Goal: Task Accomplishment & Management: Use online tool/utility

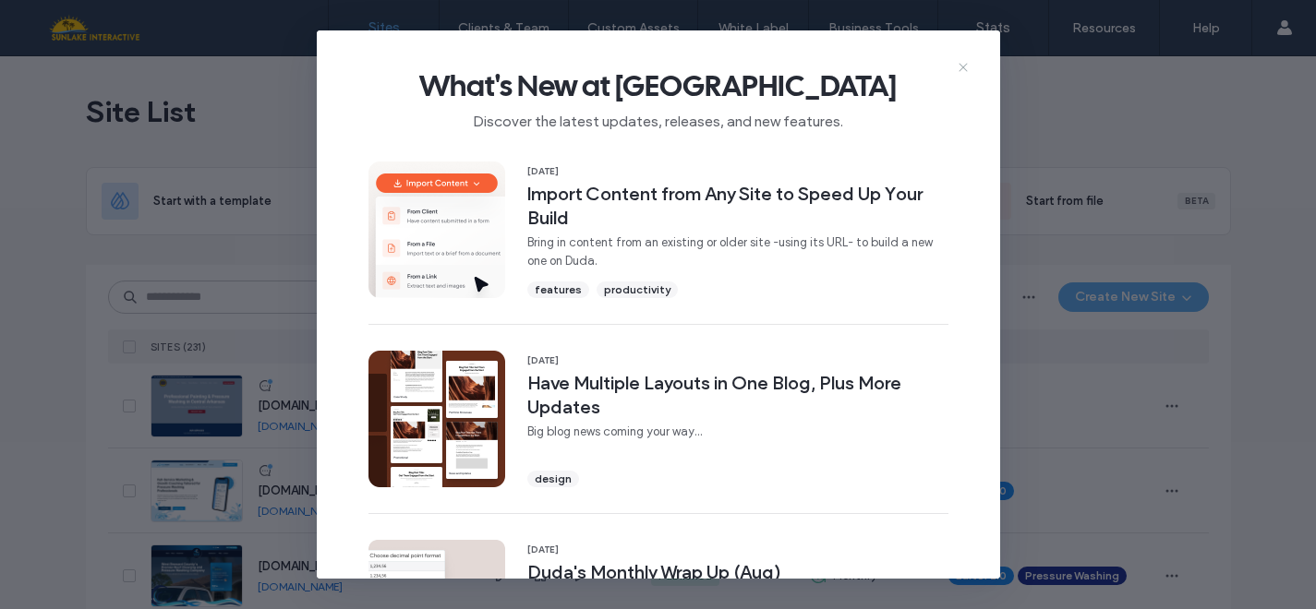
click at [962, 62] on icon at bounding box center [963, 67] width 15 height 15
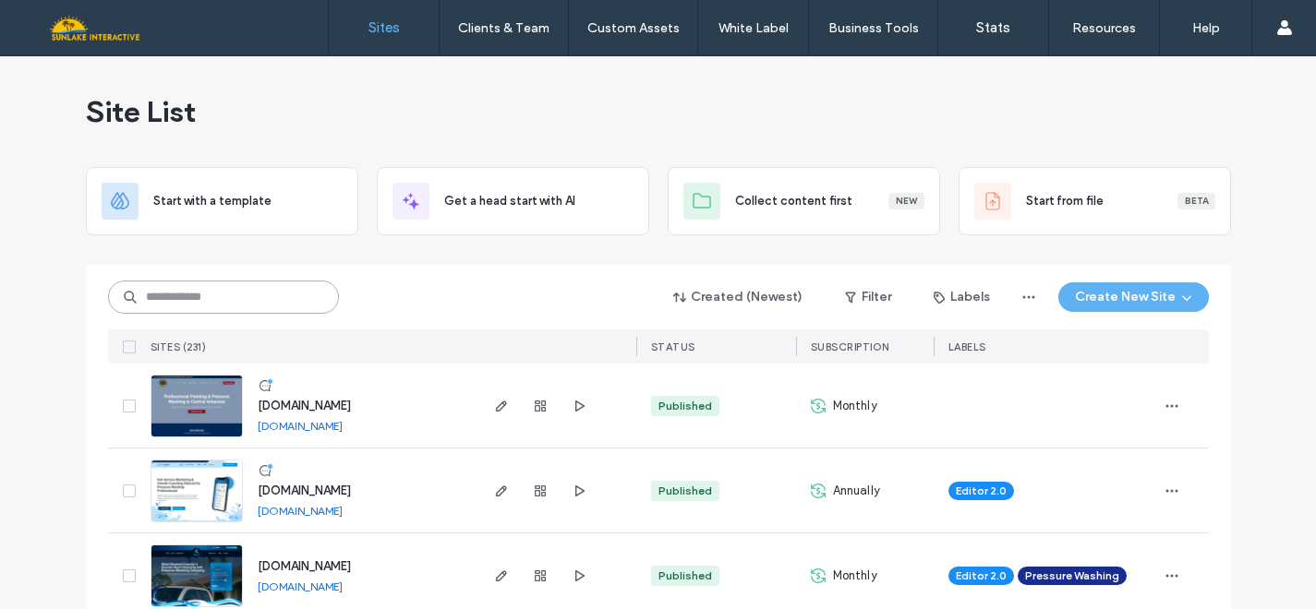
click at [187, 301] on input at bounding box center [223, 297] width 231 height 33
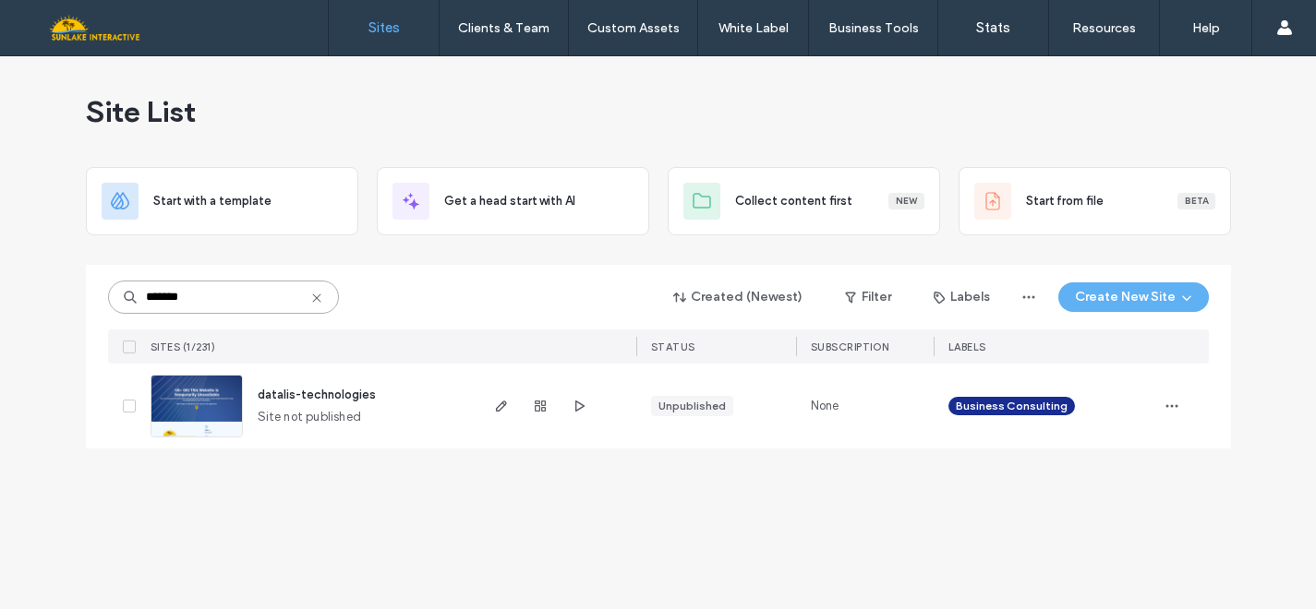
type input "*******"
click at [196, 412] on img at bounding box center [196, 439] width 90 height 126
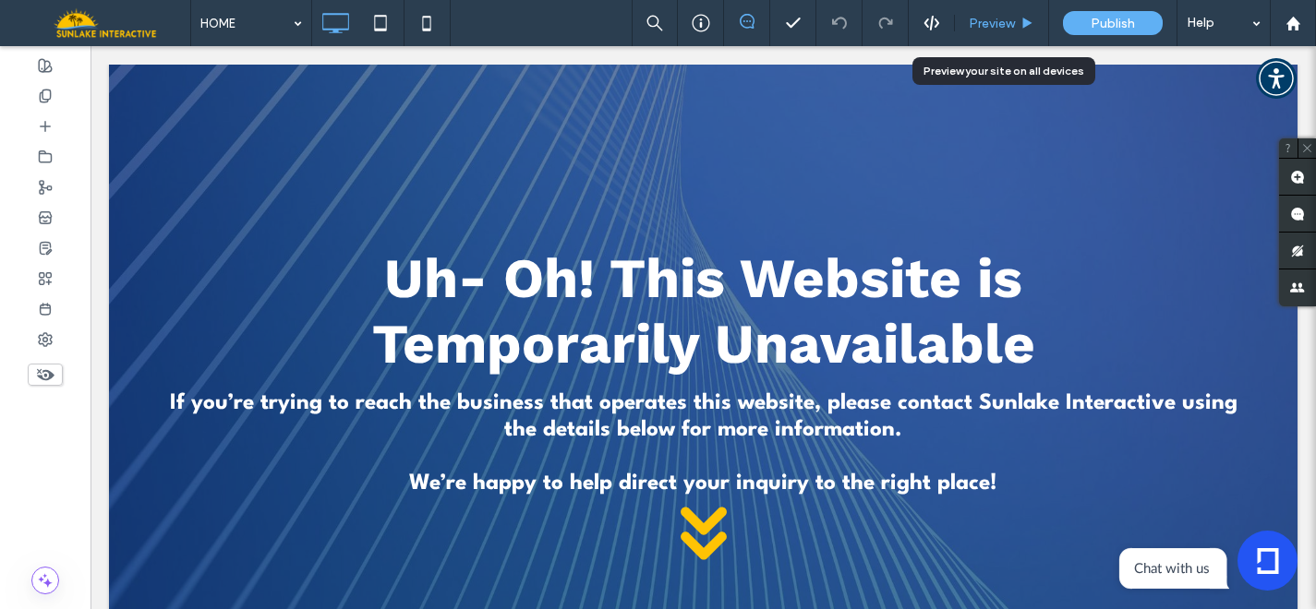
click at [1024, 24] on use at bounding box center [1027, 23] width 9 height 10
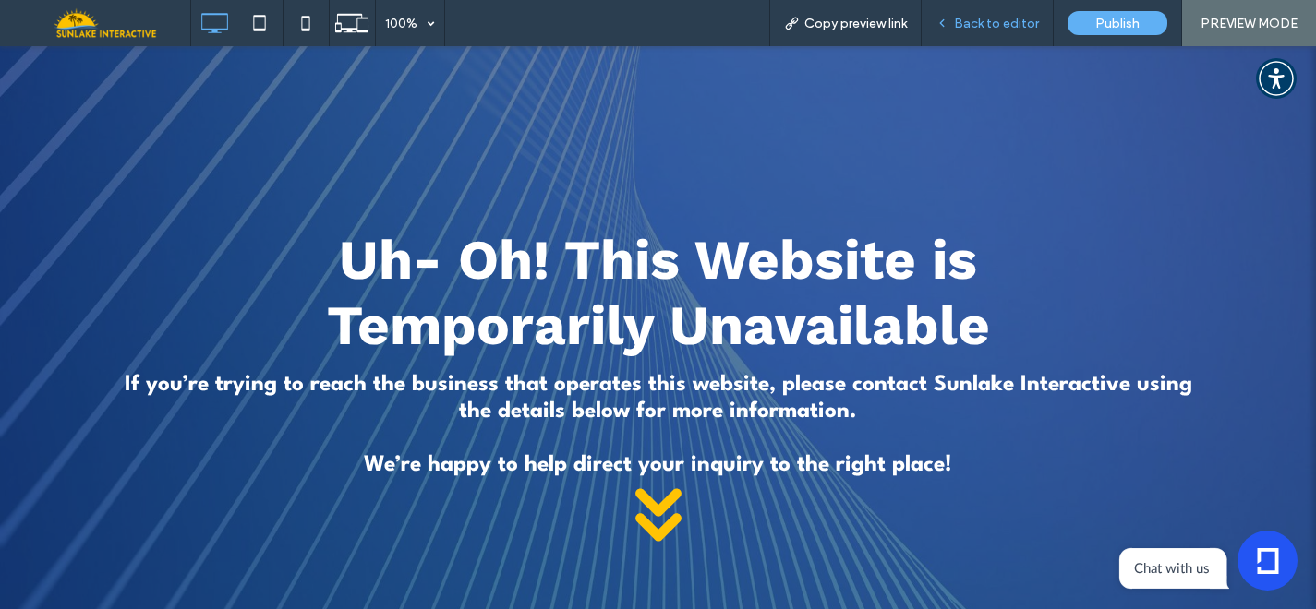
click at [994, 4] on div "Back to editor" at bounding box center [988, 23] width 132 height 46
click at [967, 30] on span "Back to editor" at bounding box center [996, 24] width 85 height 16
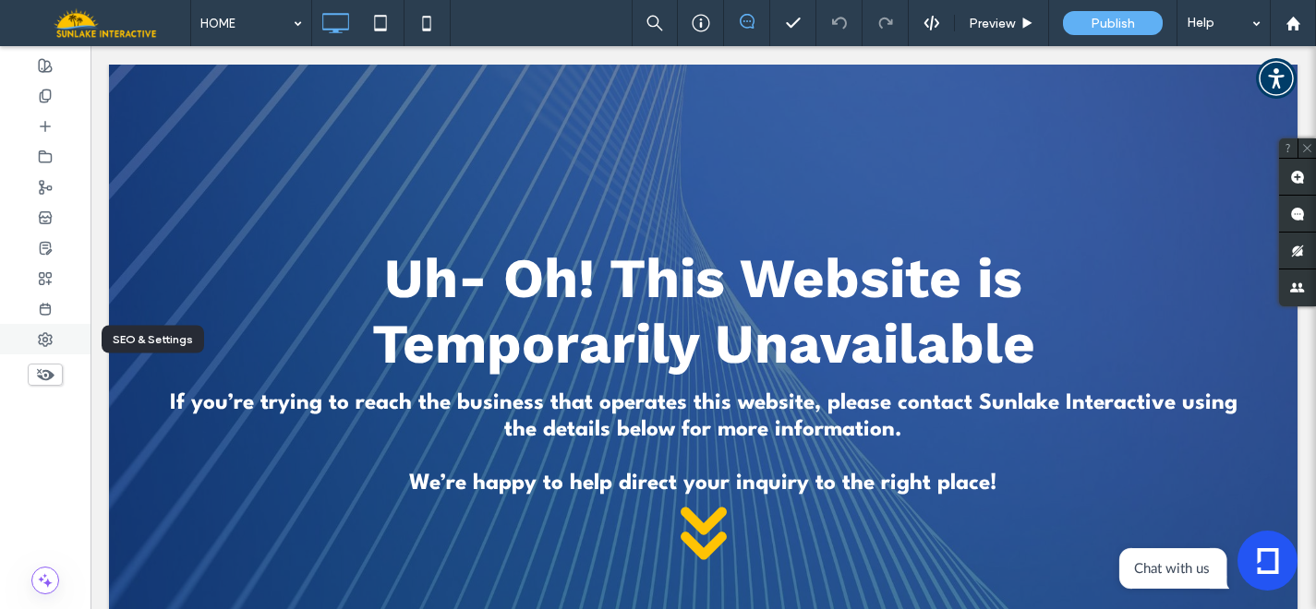
click at [49, 341] on icon at bounding box center [45, 339] width 15 height 15
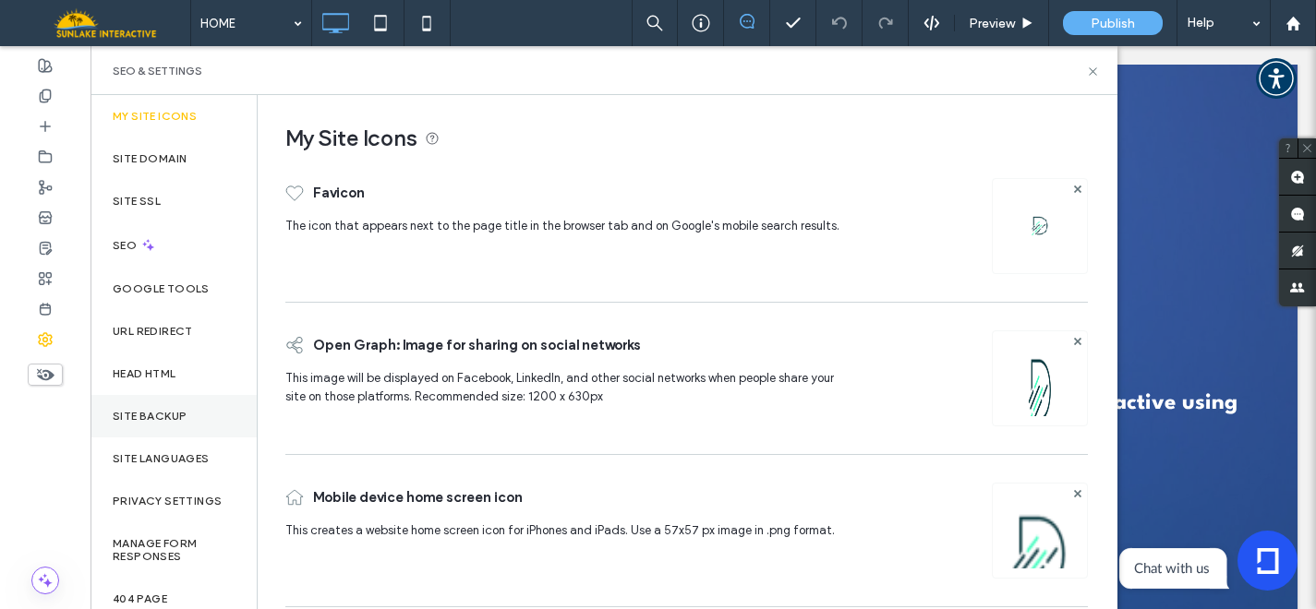
click at [170, 419] on label "Site Backup" at bounding box center [150, 416] width 74 height 13
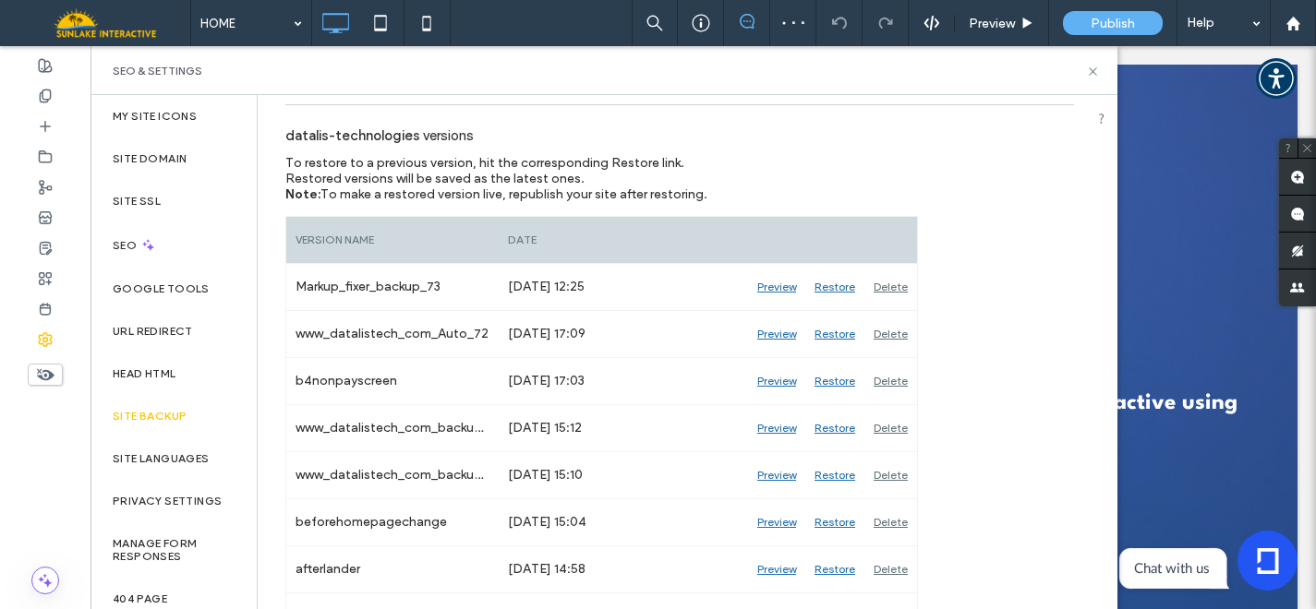
scroll to position [194, 0]
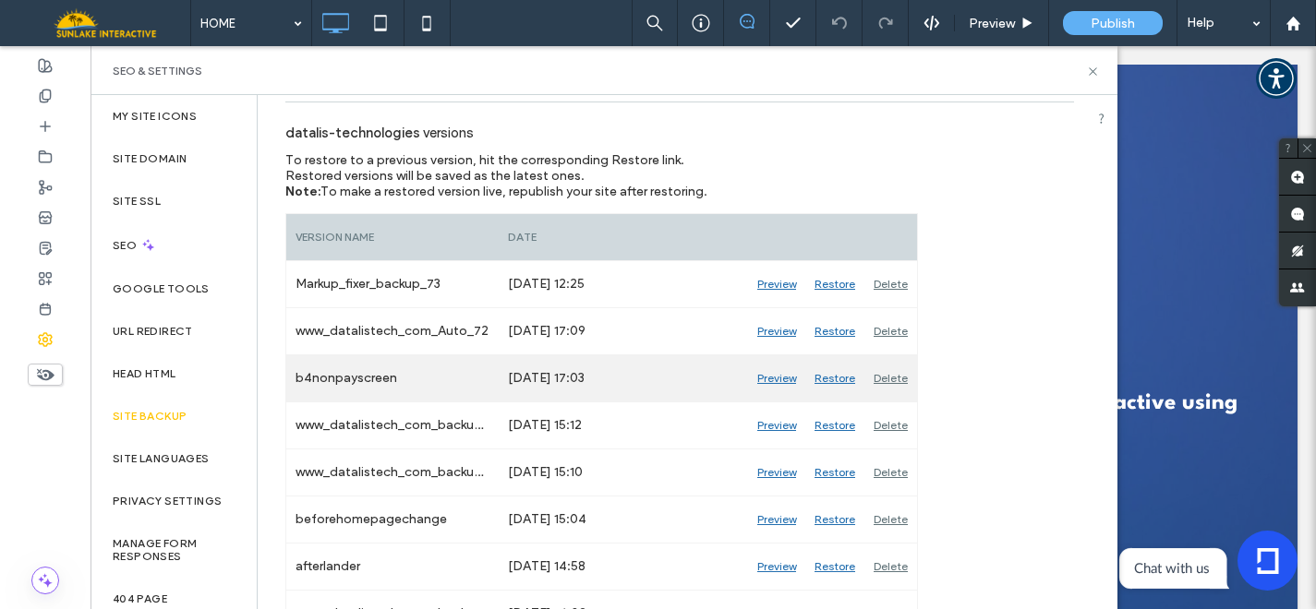
click at [780, 379] on div "Preview" at bounding box center [776, 378] width 57 height 46
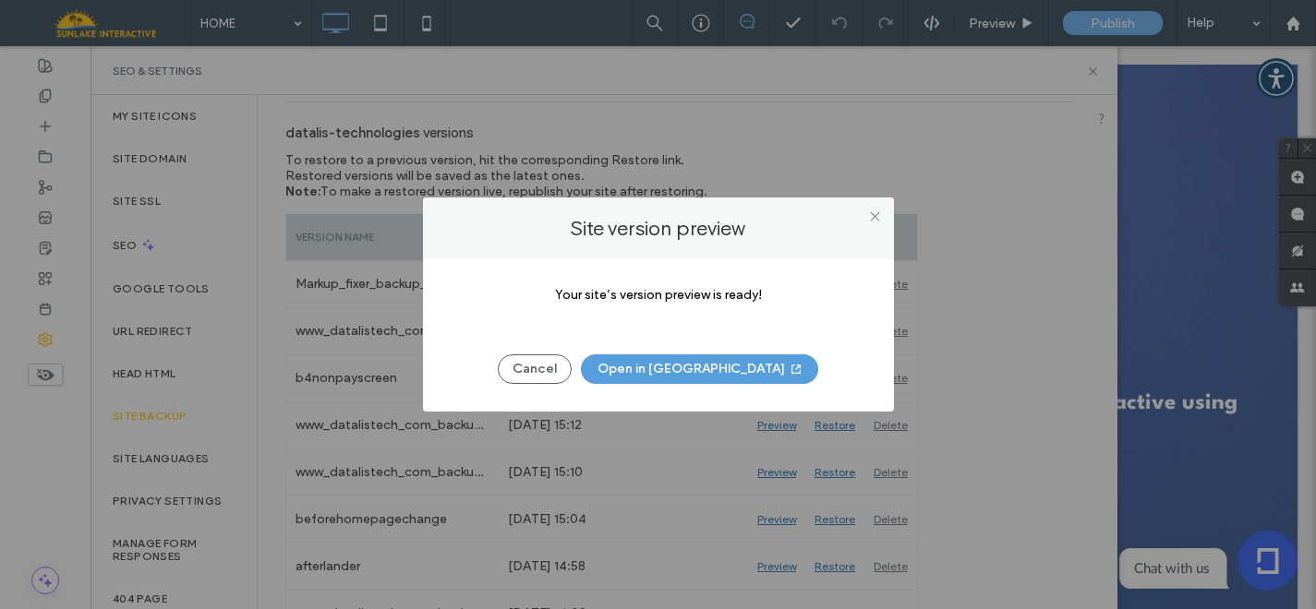
click at [720, 365] on button "Open in New Tab" at bounding box center [699, 370] width 237 height 30
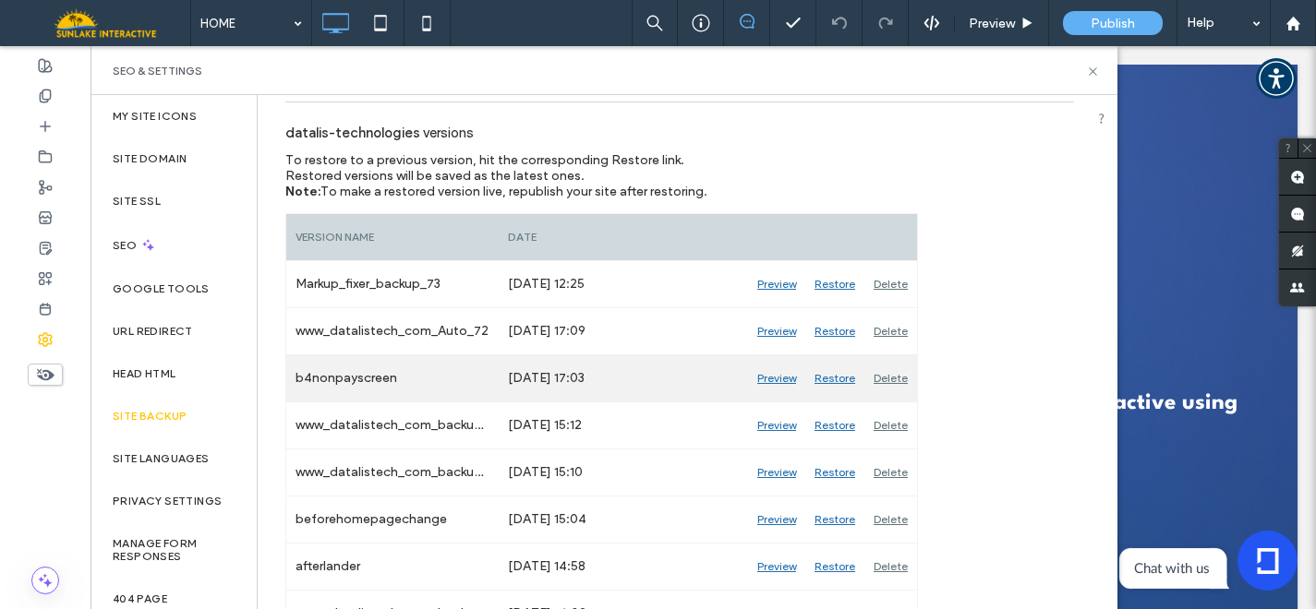
click at [826, 379] on div "Restore" at bounding box center [834, 378] width 59 height 46
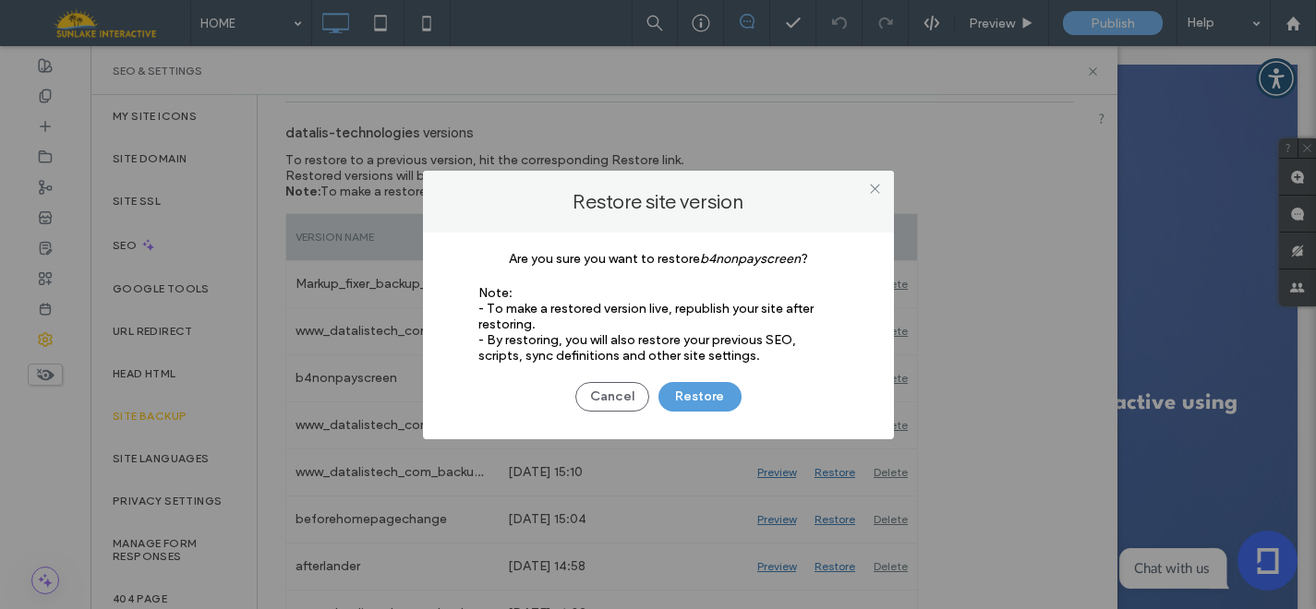
click at [701, 400] on button "Restore" at bounding box center [699, 397] width 83 height 30
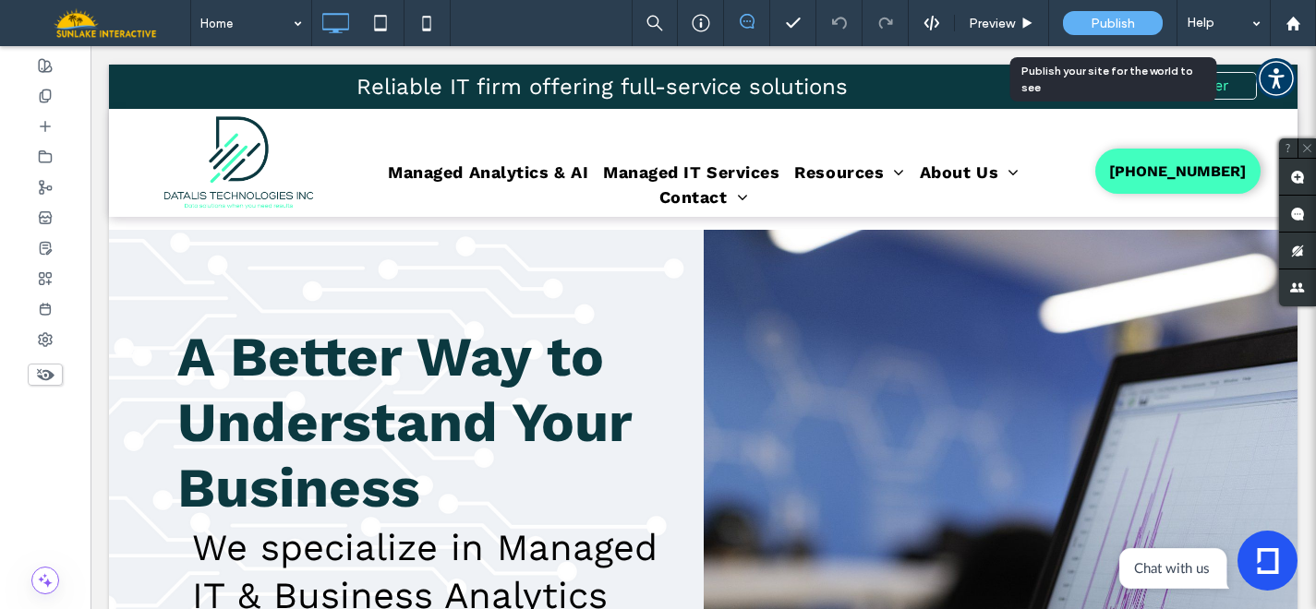
click at [1141, 19] on div "Publish" at bounding box center [1113, 23] width 100 height 24
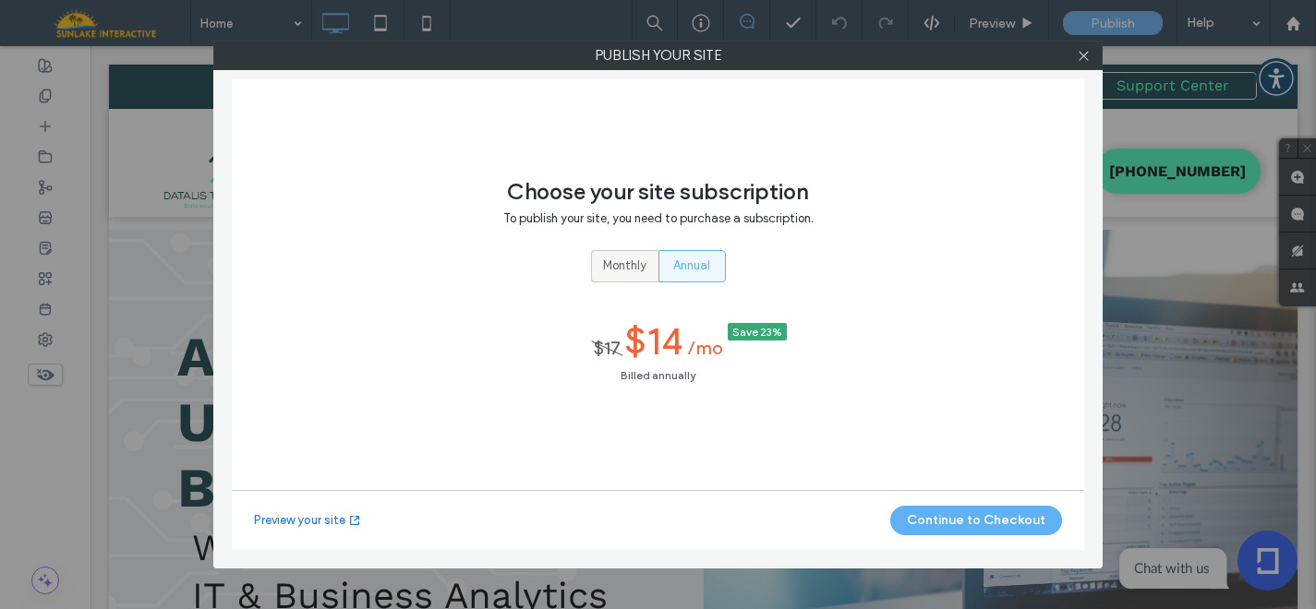
click at [617, 261] on span "Monthly" at bounding box center [624, 266] width 43 height 18
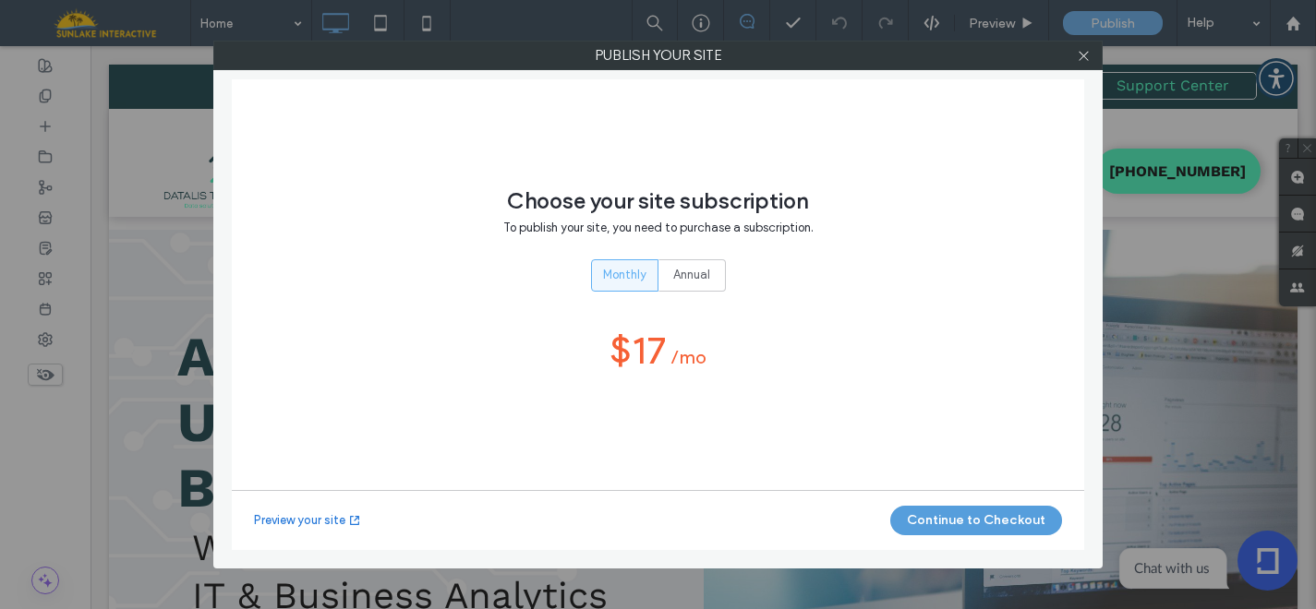
click at [950, 523] on button "Continue to Checkout" at bounding box center [976, 521] width 172 height 30
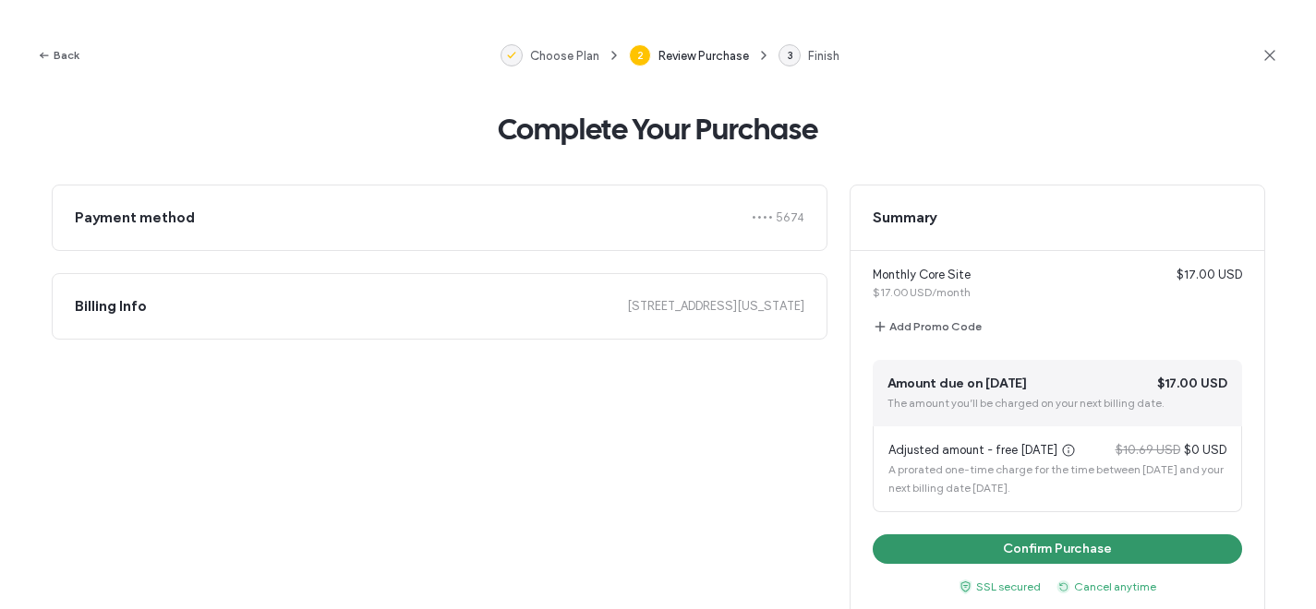
click at [946, 547] on button "Confirm Purchase" at bounding box center [1057, 550] width 369 height 30
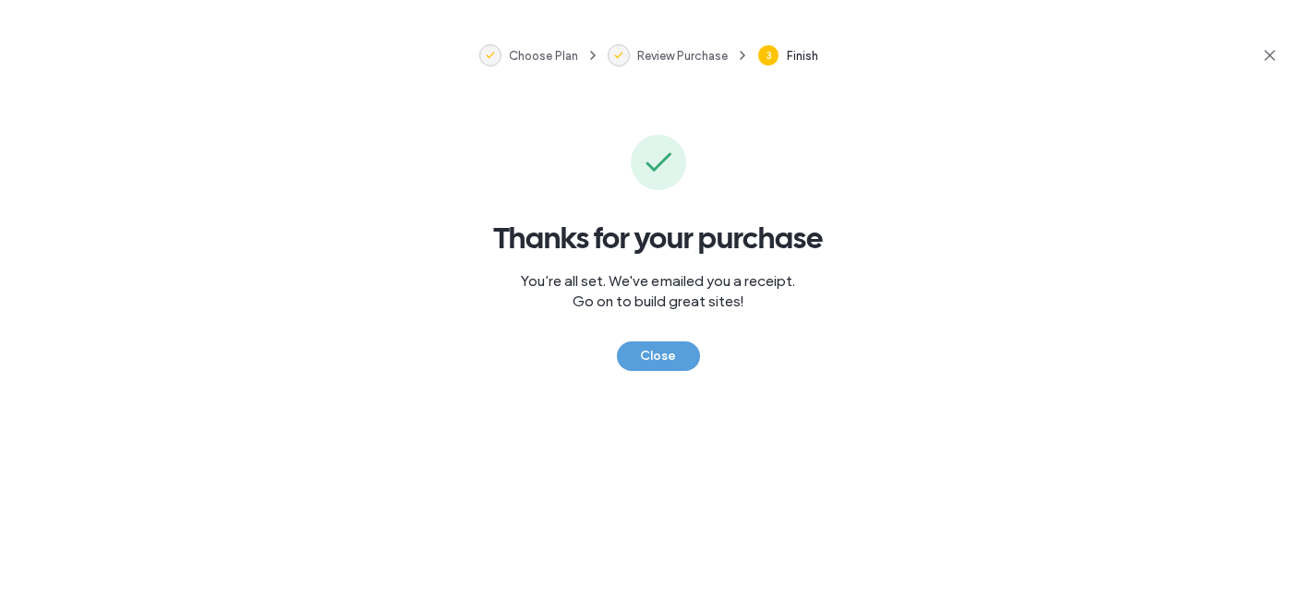
click at [645, 368] on button "Close" at bounding box center [658, 357] width 83 height 30
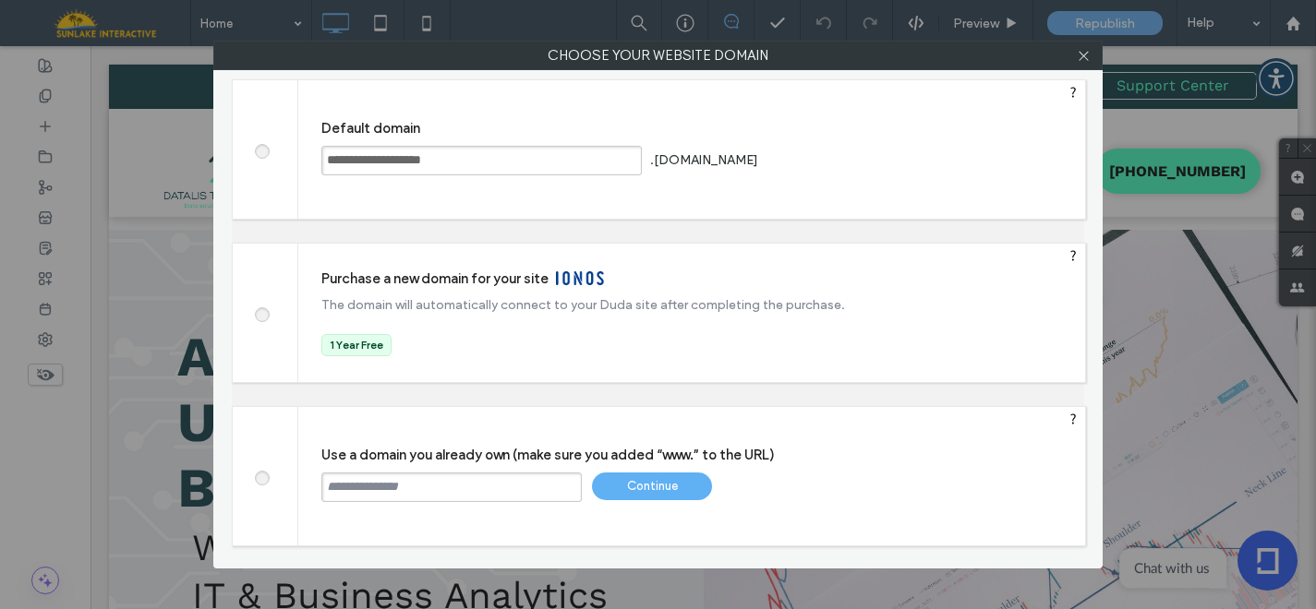
click at [452, 487] on input "text" at bounding box center [451, 488] width 260 height 30
paste input "**********"
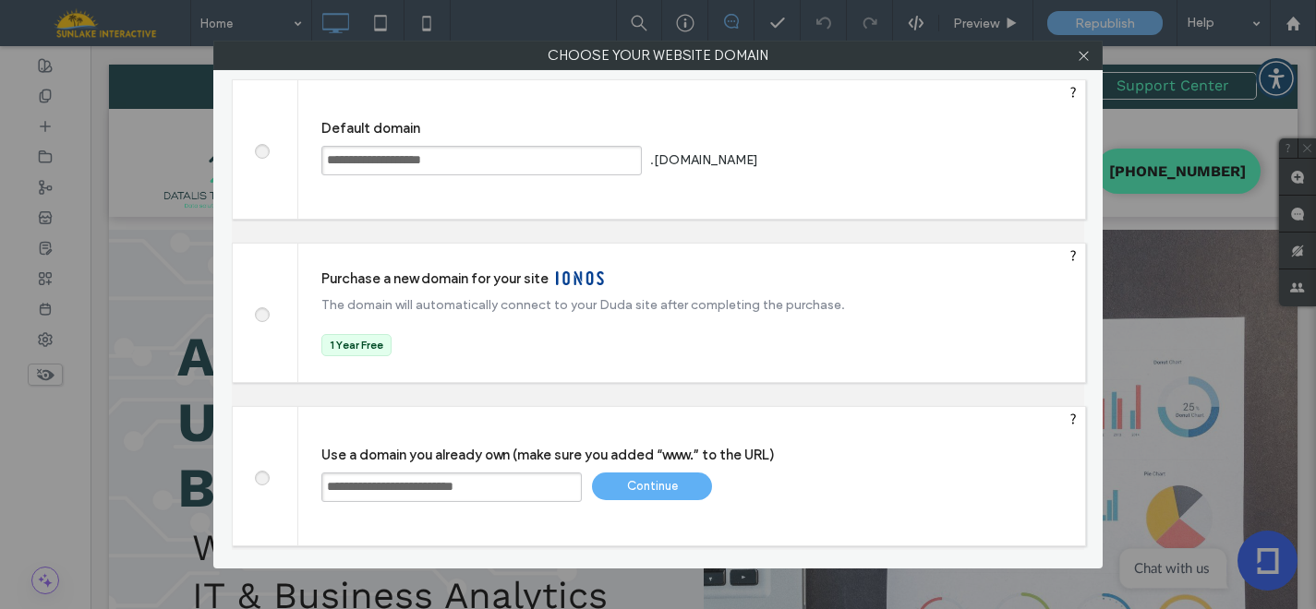
drag, startPoint x: 378, startPoint y: 490, endPoint x: 288, endPoint y: 490, distance: 89.6
click at [288, 490] on div "**********" at bounding box center [659, 476] width 854 height 140
type input "**********"
click at [640, 492] on div "Continue" at bounding box center [652, 487] width 120 height 28
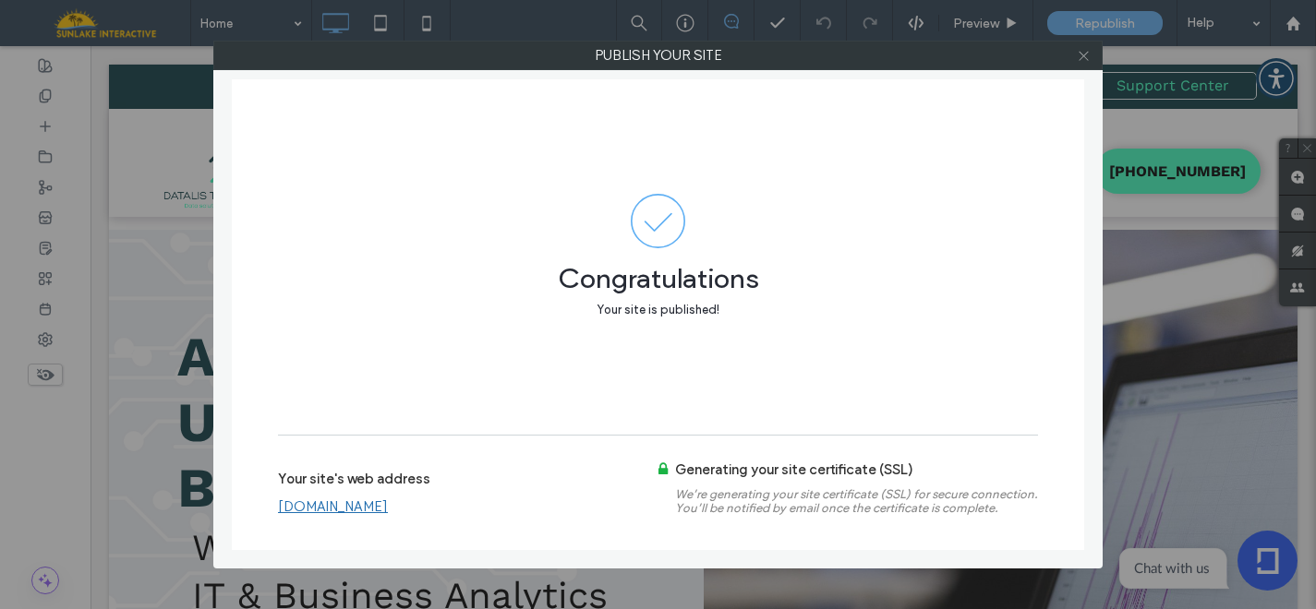
click at [1083, 54] on use at bounding box center [1083, 55] width 9 height 9
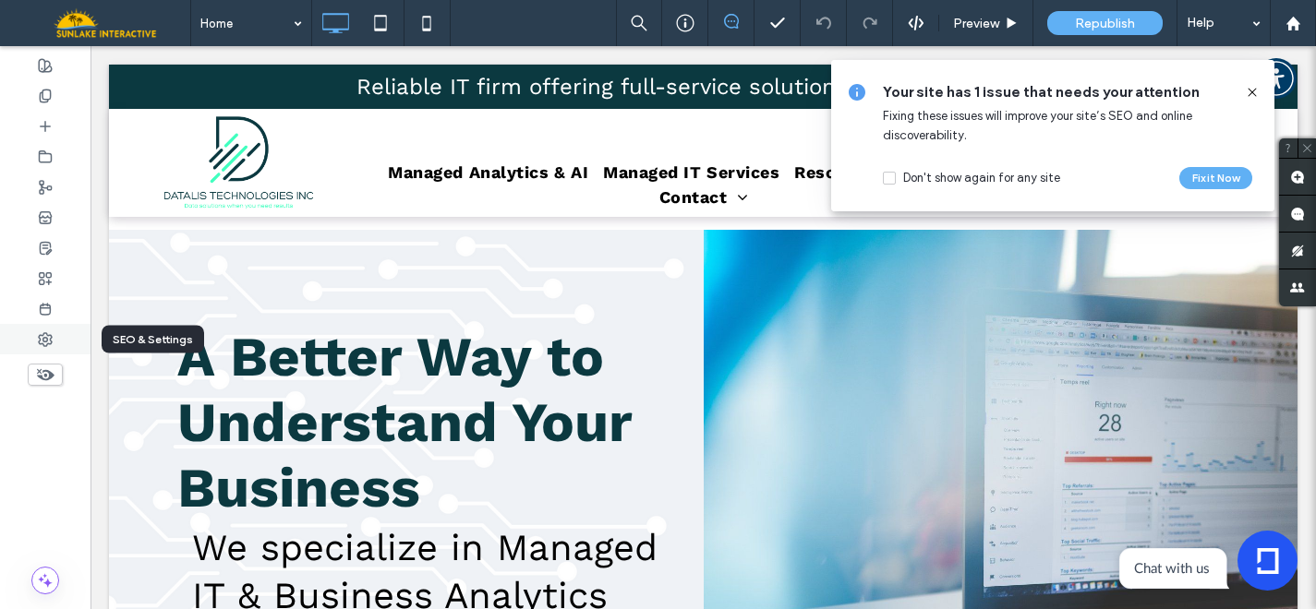
click at [48, 346] on span at bounding box center [45, 339] width 15 height 16
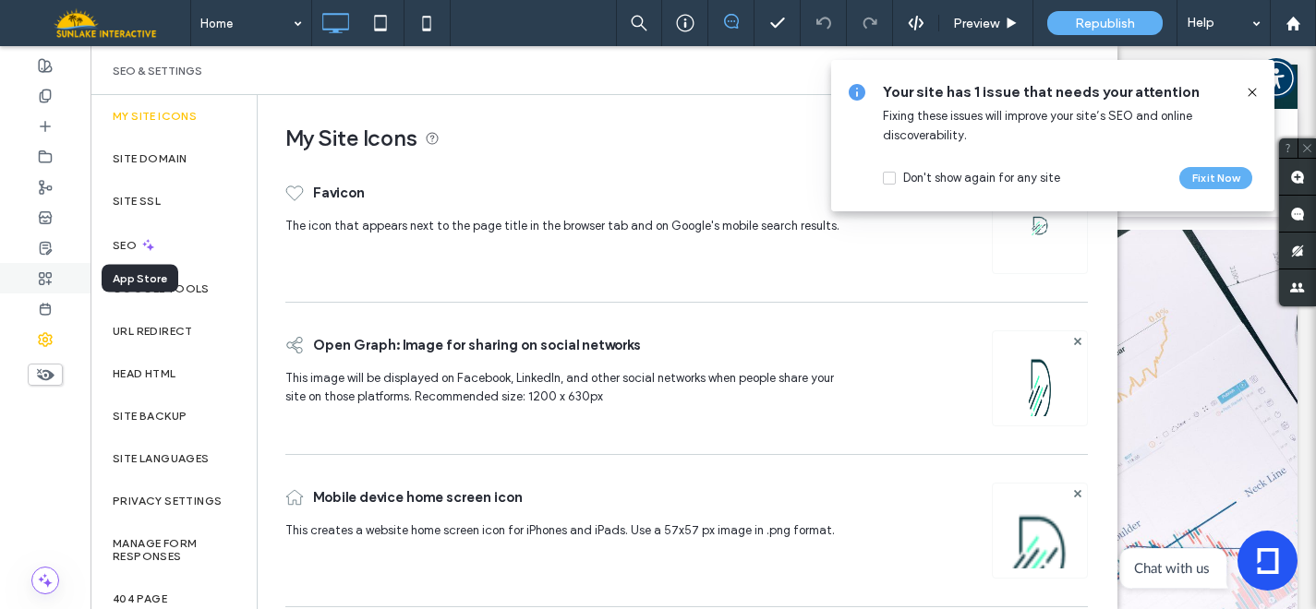
click at [57, 275] on div at bounding box center [45, 278] width 90 height 30
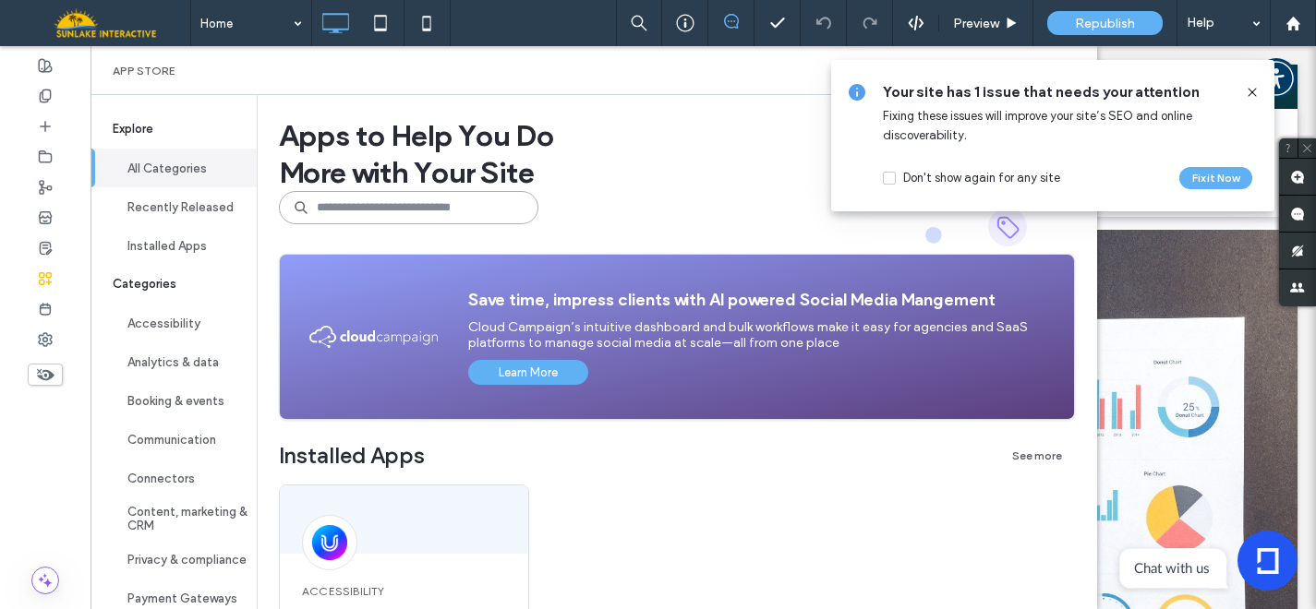
click at [431, 208] on input at bounding box center [408, 207] width 259 height 33
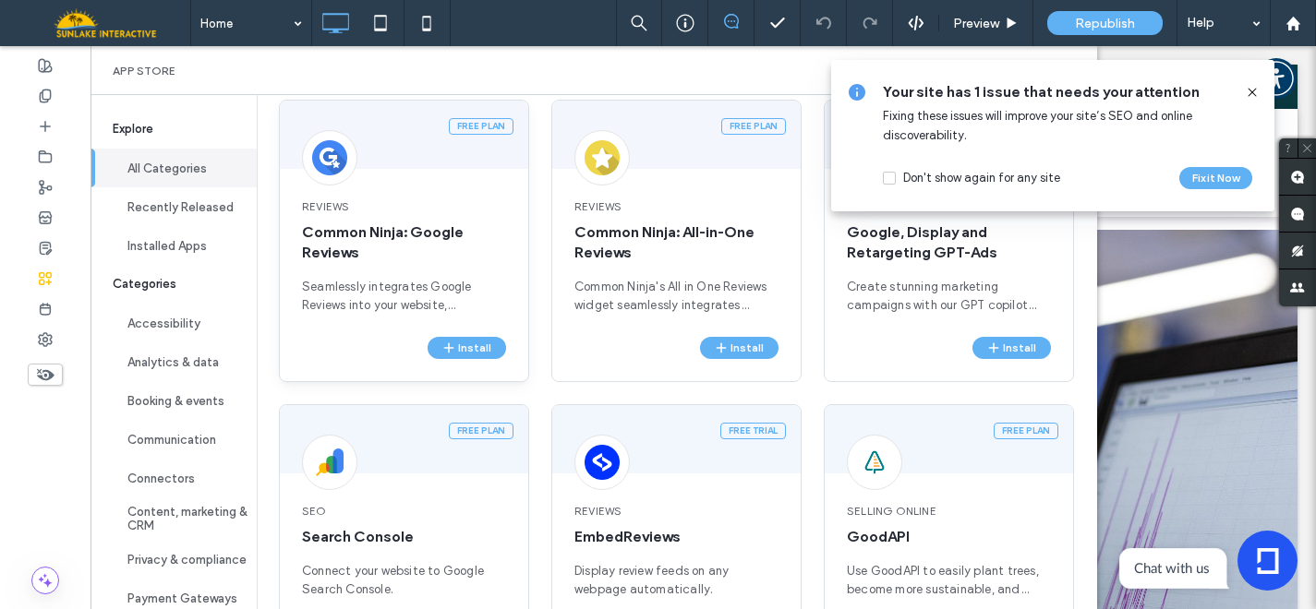
scroll to position [388, 0]
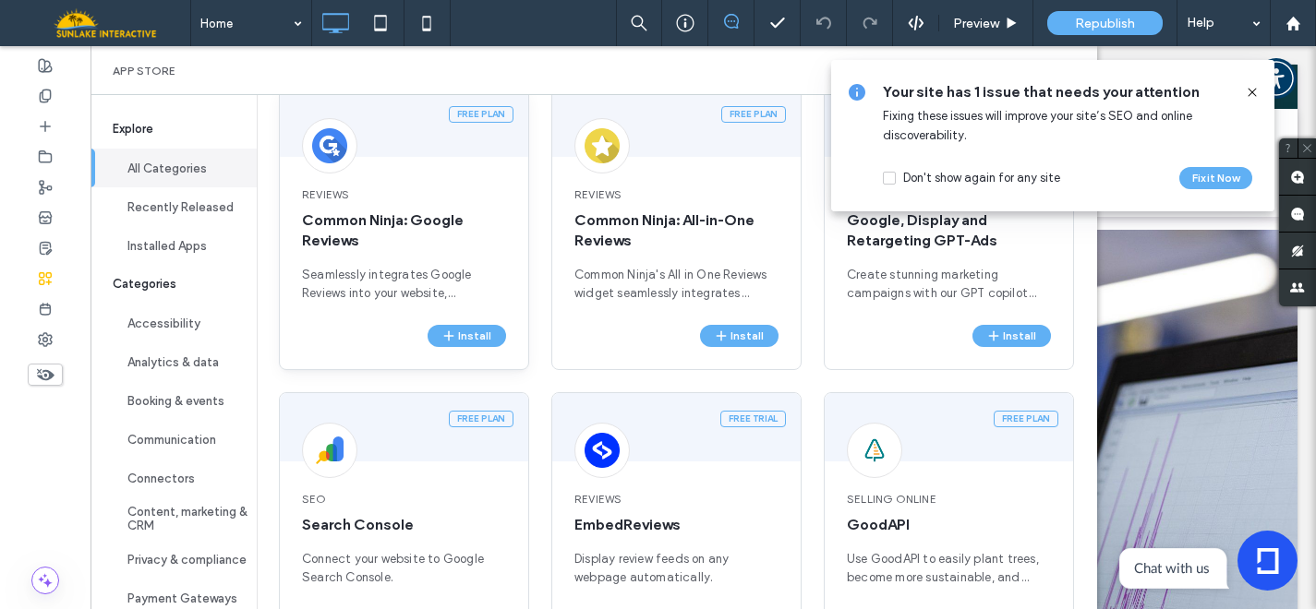
type input "****"
click at [391, 507] on span "SEO" at bounding box center [404, 499] width 204 height 17
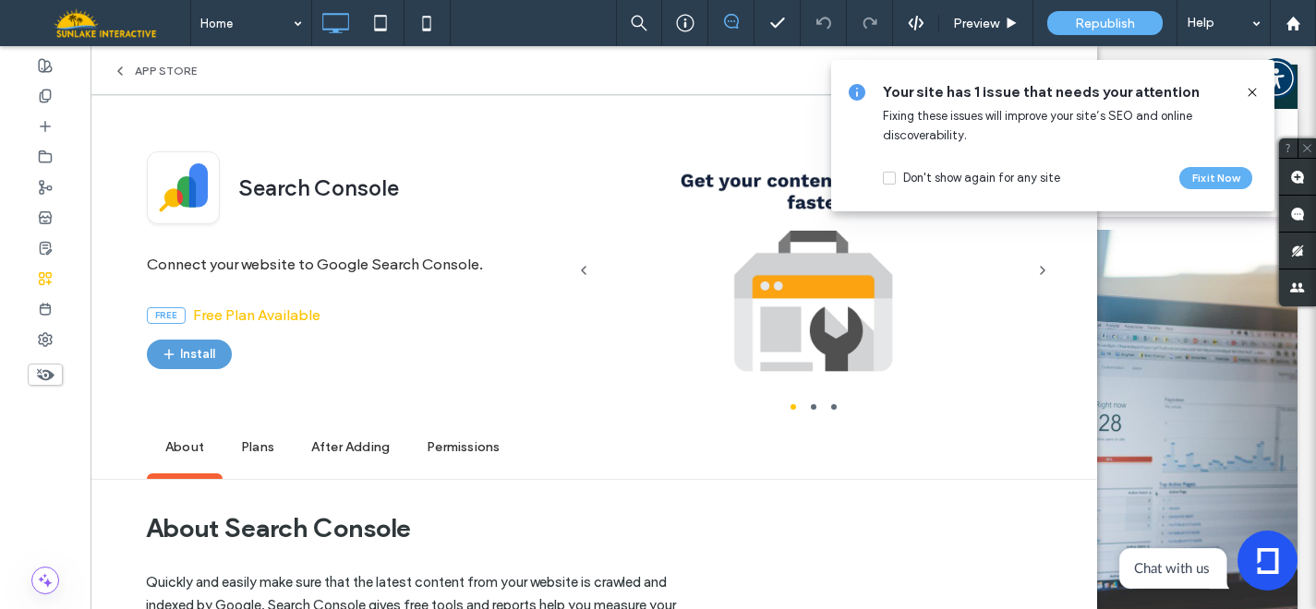
click at [199, 353] on button "Install" at bounding box center [189, 355] width 85 height 30
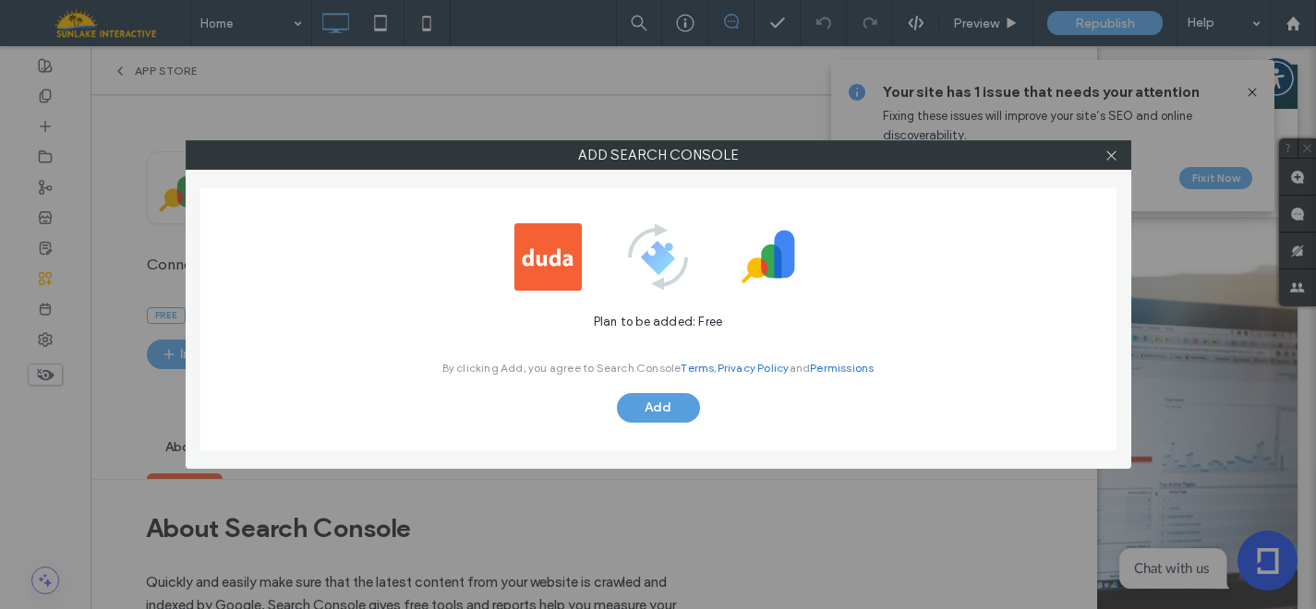
click at [657, 416] on button "Add" at bounding box center [658, 408] width 83 height 30
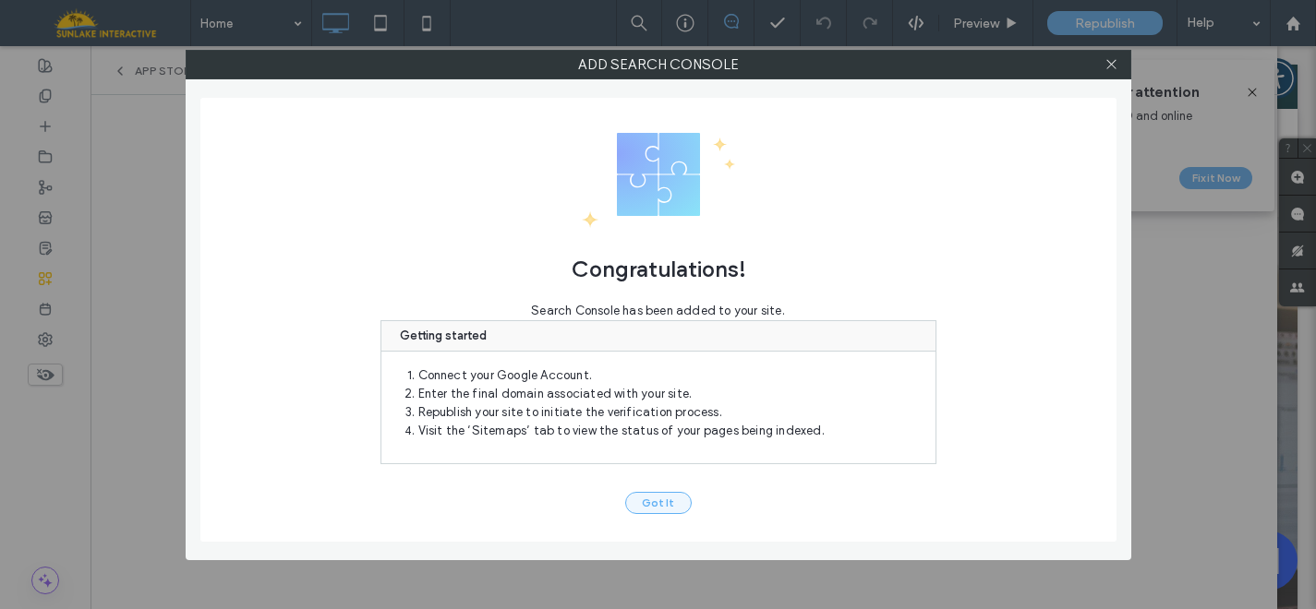
drag, startPoint x: 657, startPoint y: 418, endPoint x: 643, endPoint y: 502, distance: 85.2
click at [643, 502] on button "Got It" at bounding box center [658, 503] width 66 height 22
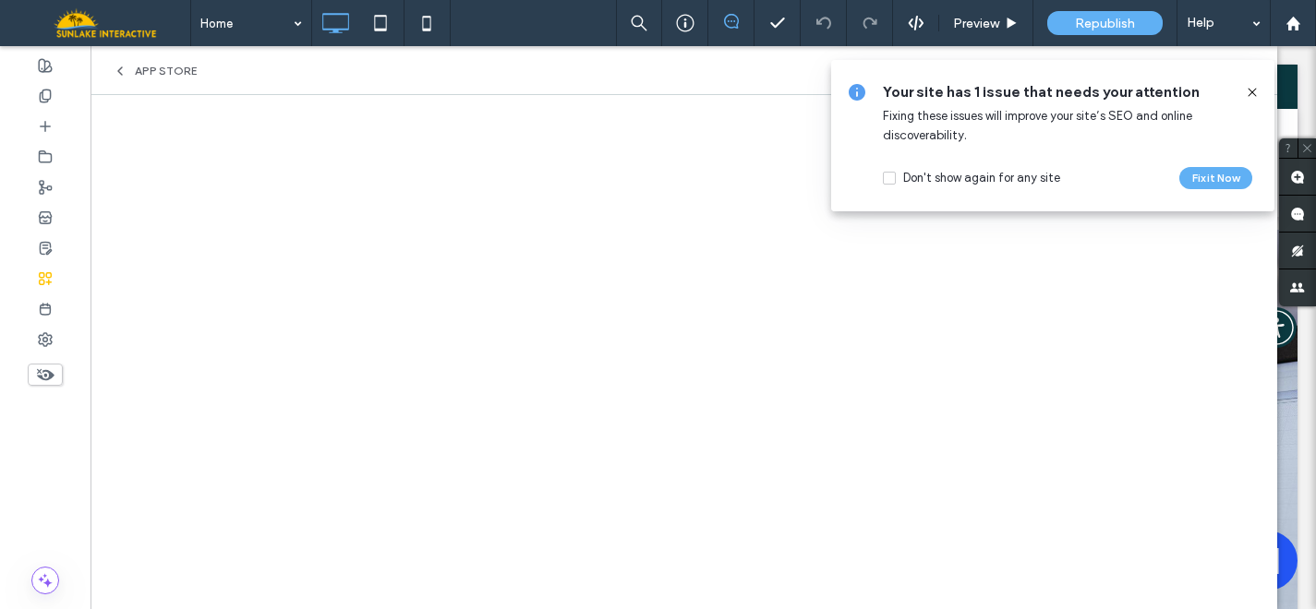
click at [1249, 92] on icon at bounding box center [1252, 92] width 15 height 15
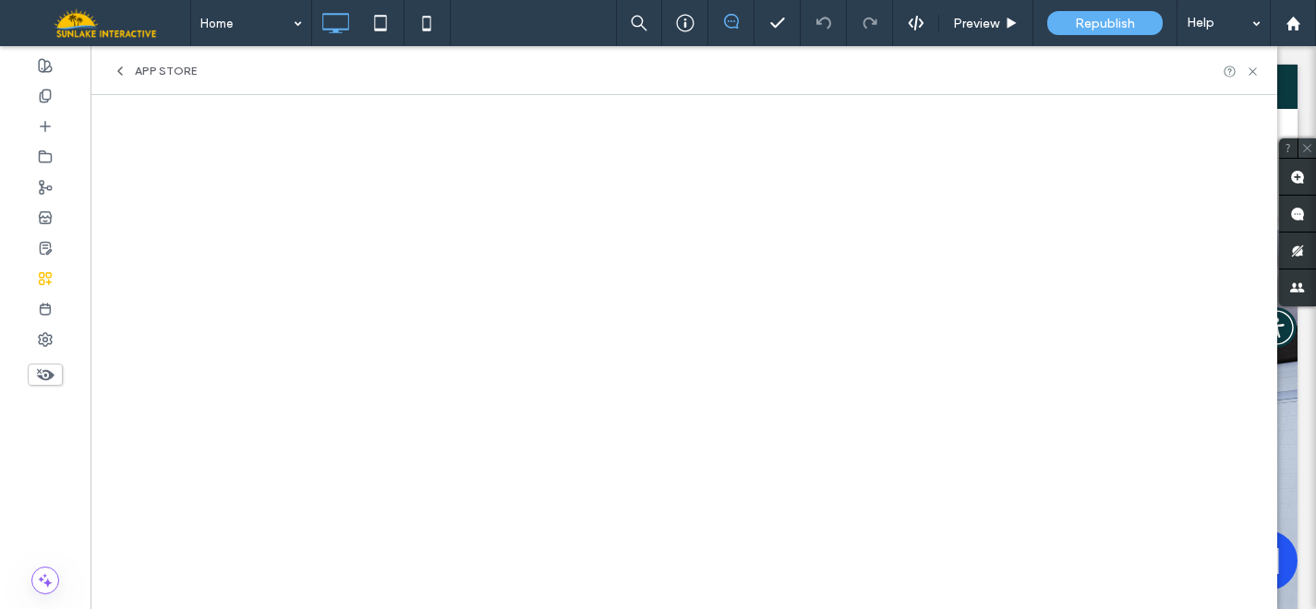
click at [1305, 151] on icon at bounding box center [1307, 148] width 12 height 12
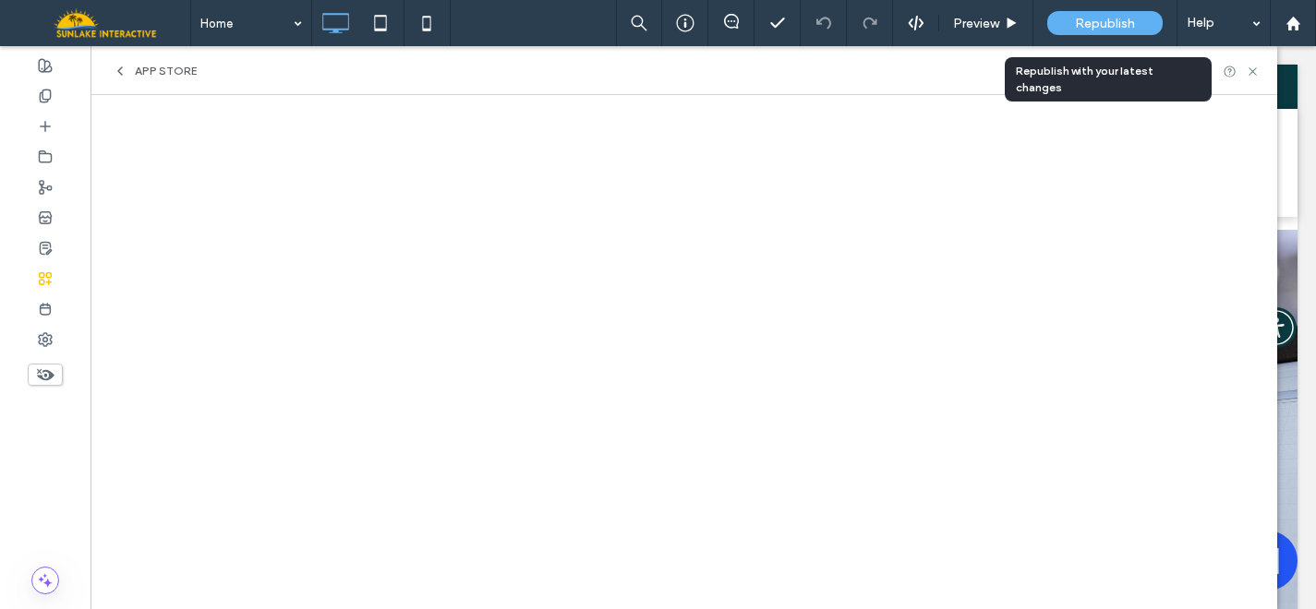
click at [1071, 22] on div "Republish" at bounding box center [1104, 23] width 115 height 24
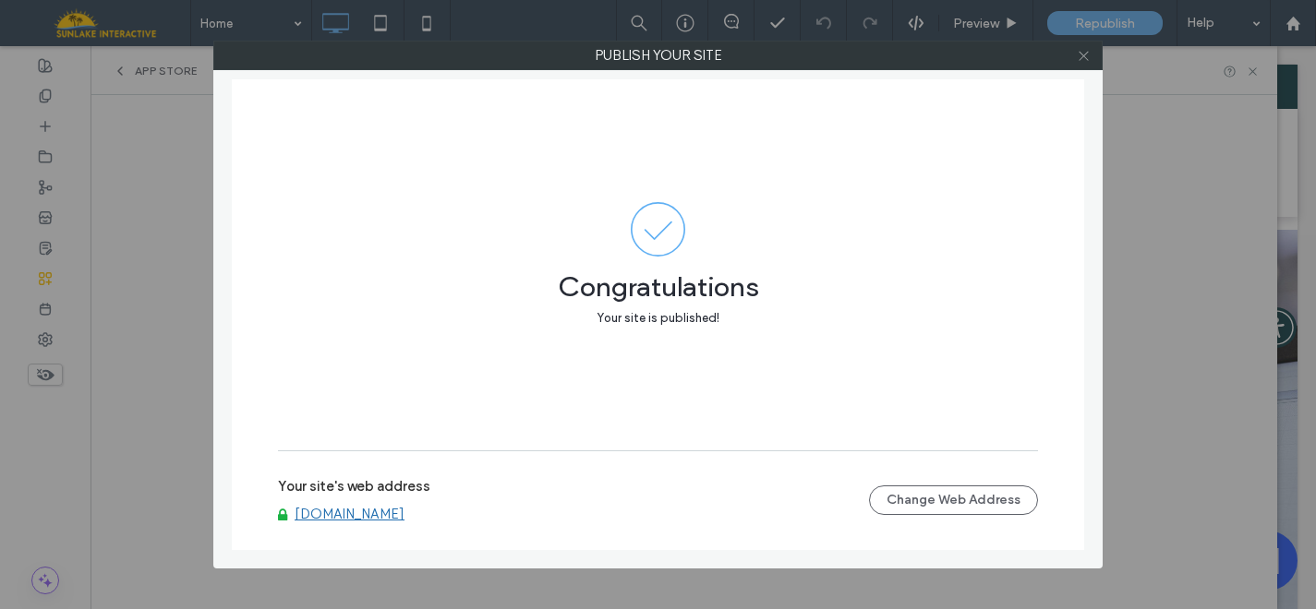
click at [1077, 59] on icon at bounding box center [1084, 56] width 14 height 14
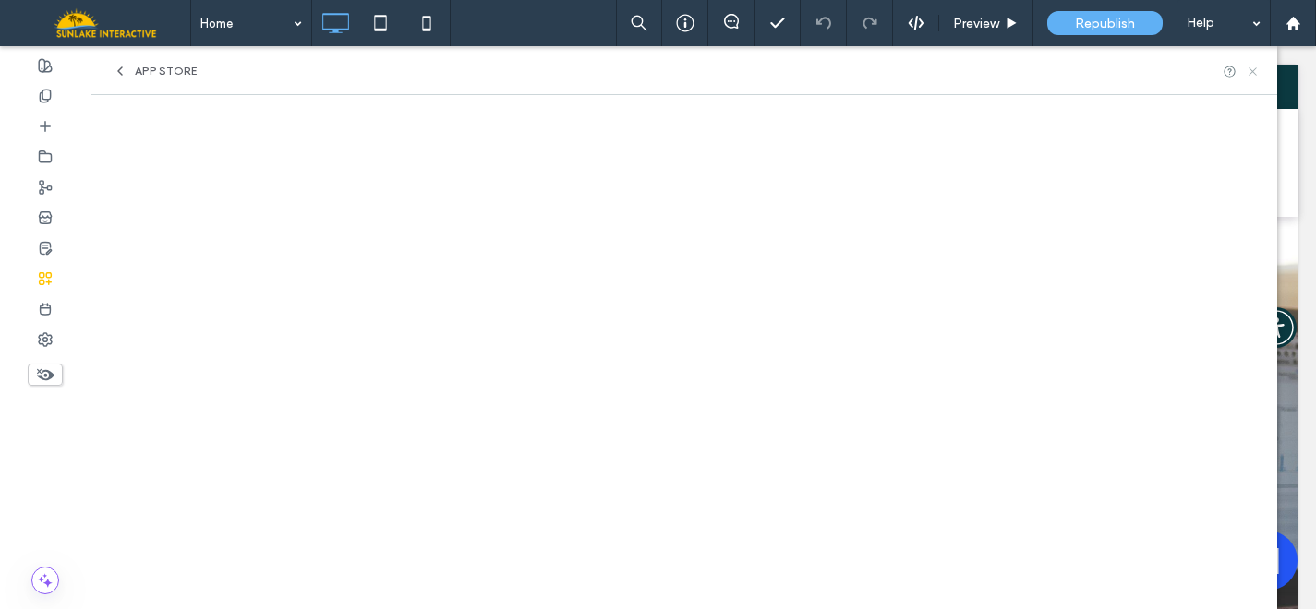
click at [1254, 73] on icon at bounding box center [1253, 72] width 14 height 14
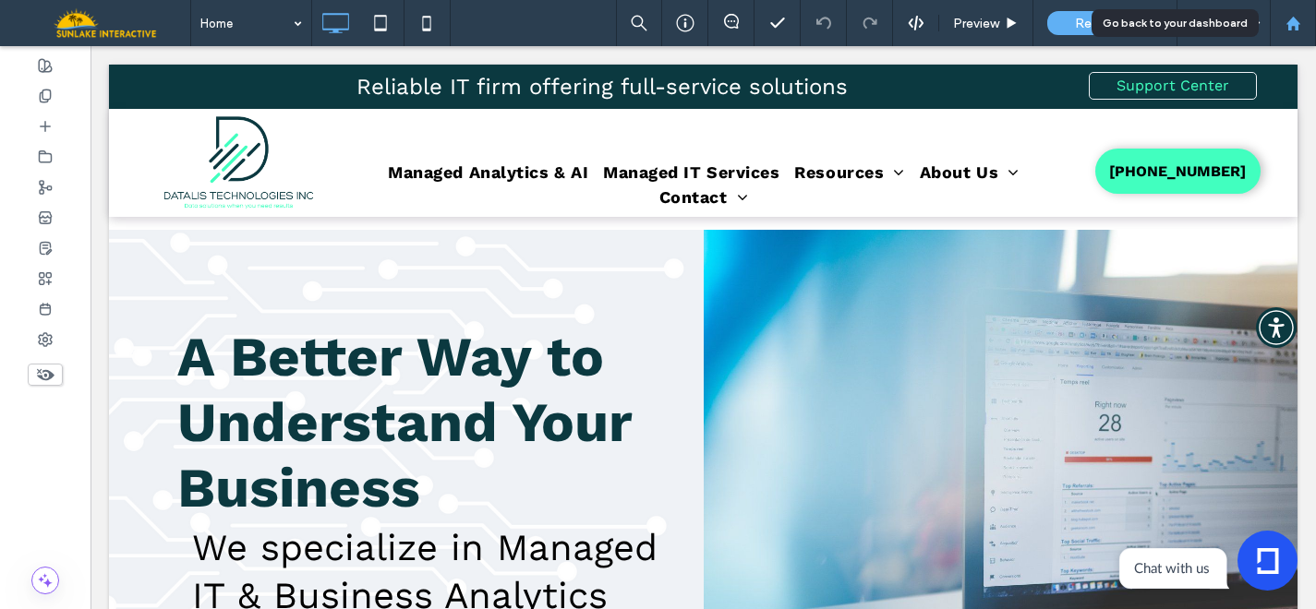
click at [1302, 18] on div at bounding box center [1293, 24] width 44 height 16
